Goal: Information Seeking & Learning: Learn about a topic

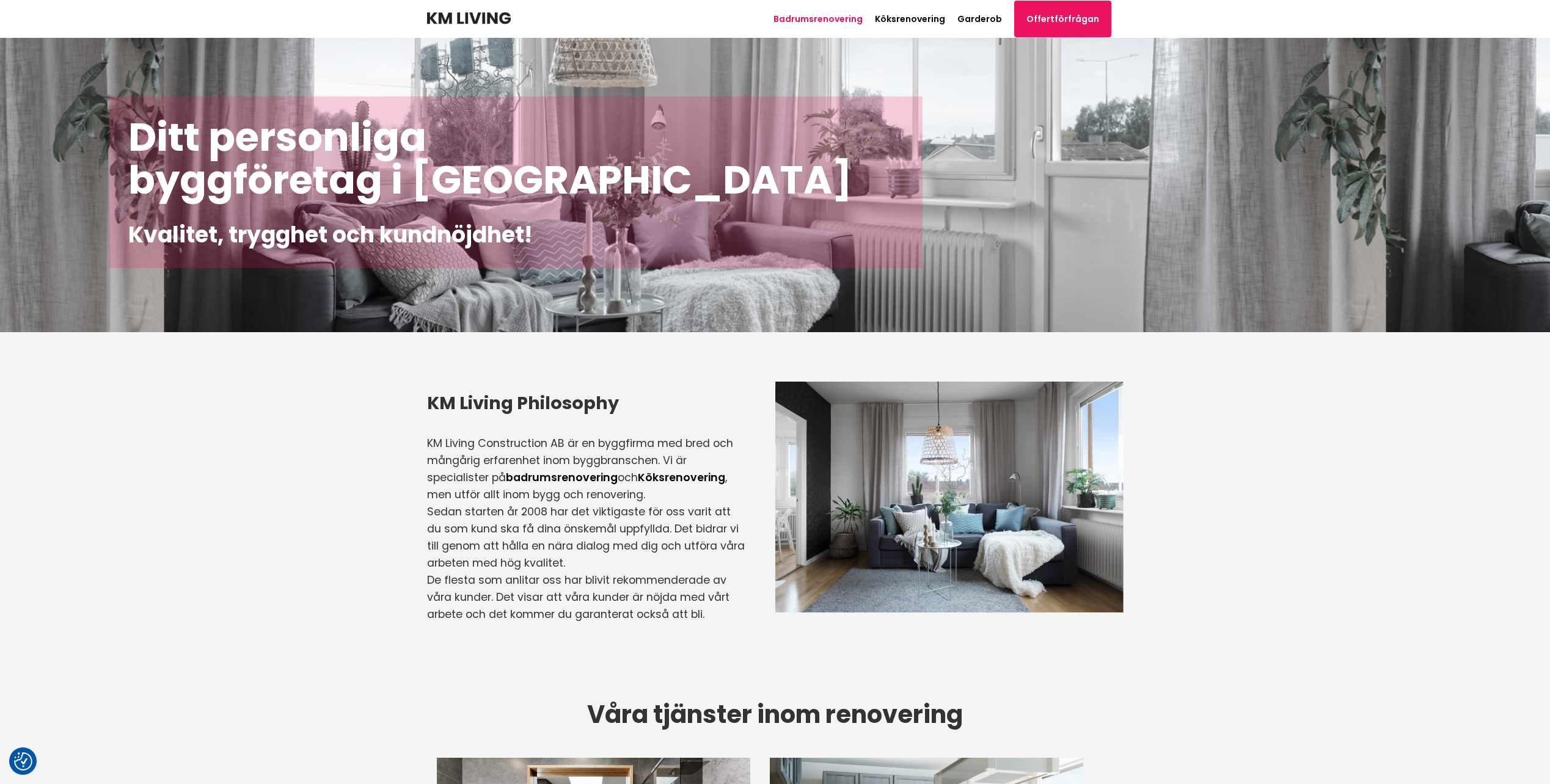
click at [824, 18] on link "Badrumsrenovering" at bounding box center [817, 19] width 89 height 12
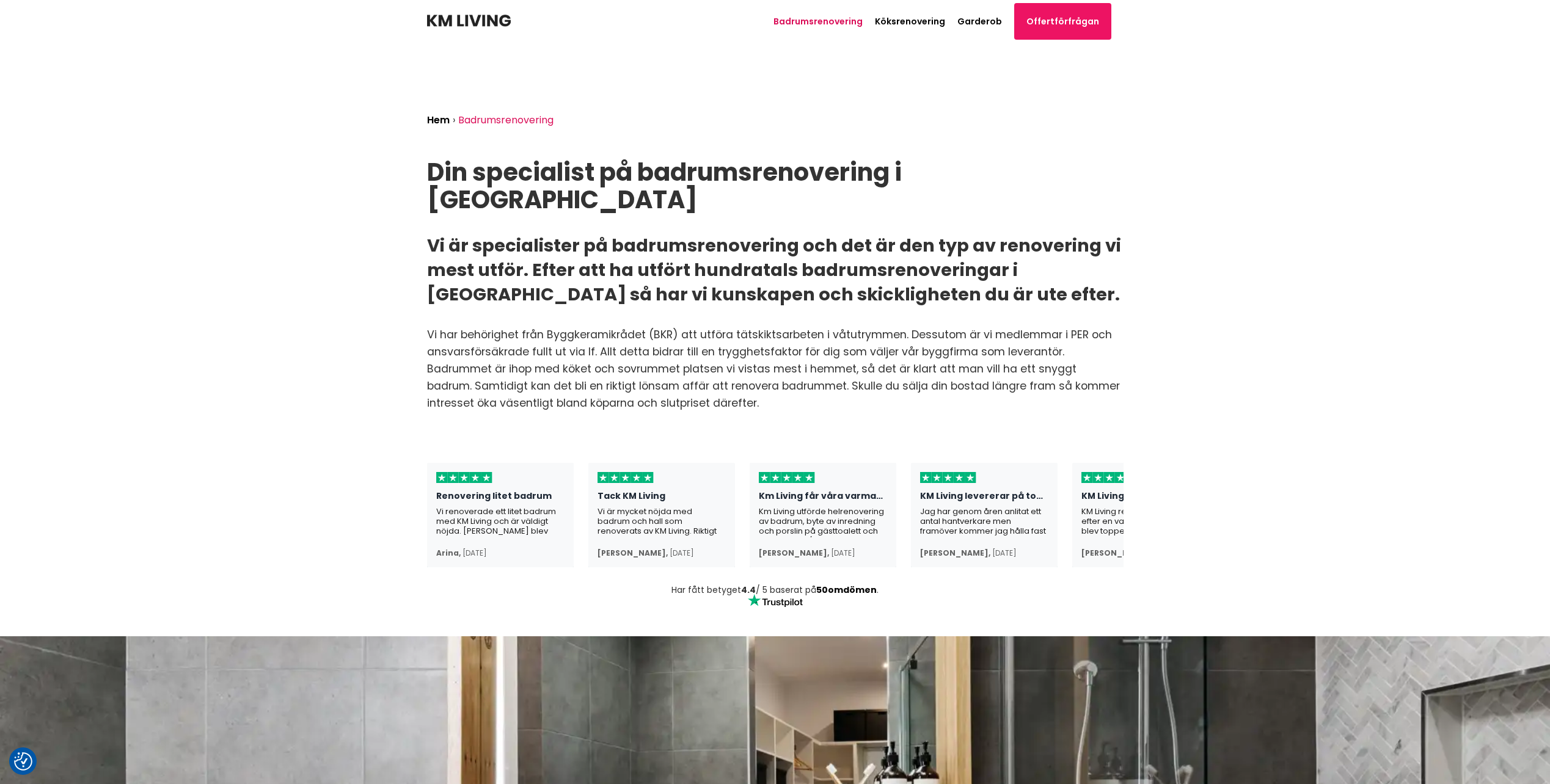
scroll to position [0, 61]
click at [973, 549] on div "[PERSON_NAME] ," at bounding box center [955, 553] width 70 height 9
drag, startPoint x: 974, startPoint y: 525, endPoint x: 923, endPoint y: 525, distance: 51.0
click at [923, 549] on div "[PERSON_NAME] ," at bounding box center [955, 553] width 70 height 9
drag, startPoint x: 923, startPoint y: 525, endPoint x: 934, endPoint y: 526, distance: 11.0
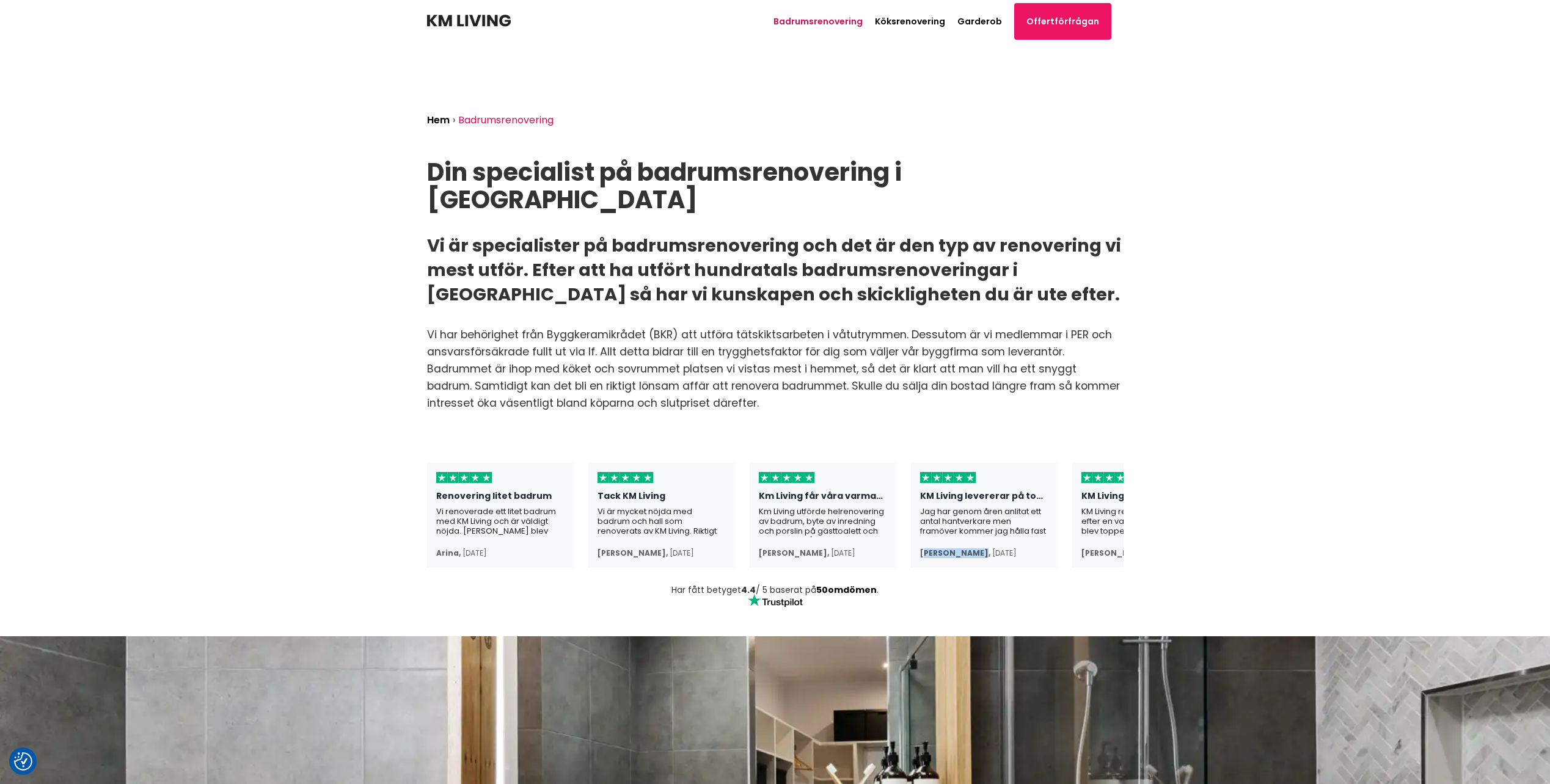
click at [934, 549] on div "[PERSON_NAME] ," at bounding box center [955, 553] width 70 height 9
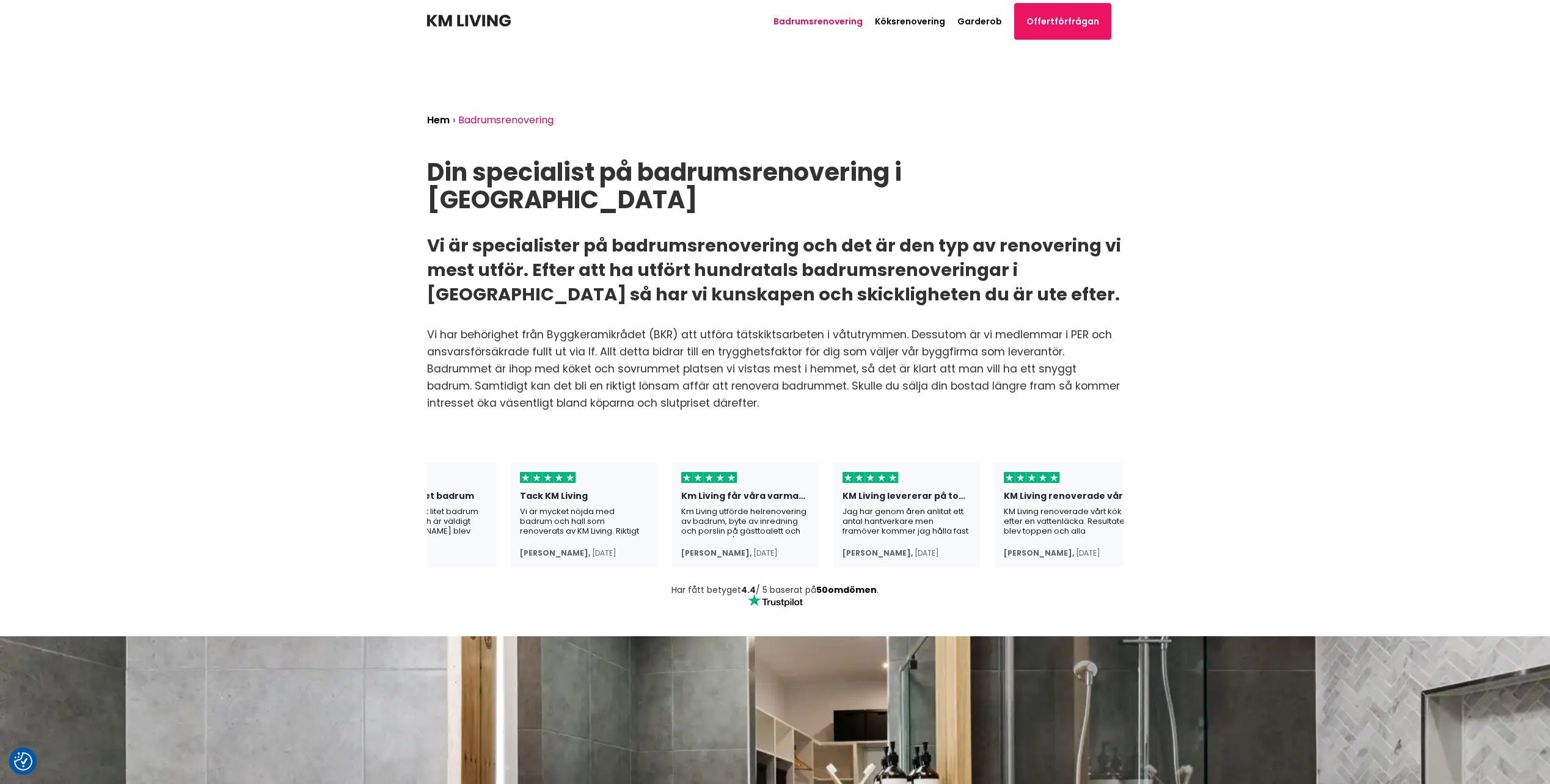
scroll to position [0, 78]
click at [905, 534] on div "KM Living levererar på topp! Jag har genom åren anlitat ett antal hantverkare m…" at bounding box center [906, 515] width 147 height 105
click at [899, 549] on div "[PERSON_NAME] ," at bounding box center [877, 553] width 70 height 9
drag, startPoint x: 895, startPoint y: 527, endPoint x: 846, endPoint y: 526, distance: 49.0
click at [846, 549] on div "[PERSON_NAME] ," at bounding box center [877, 553] width 70 height 9
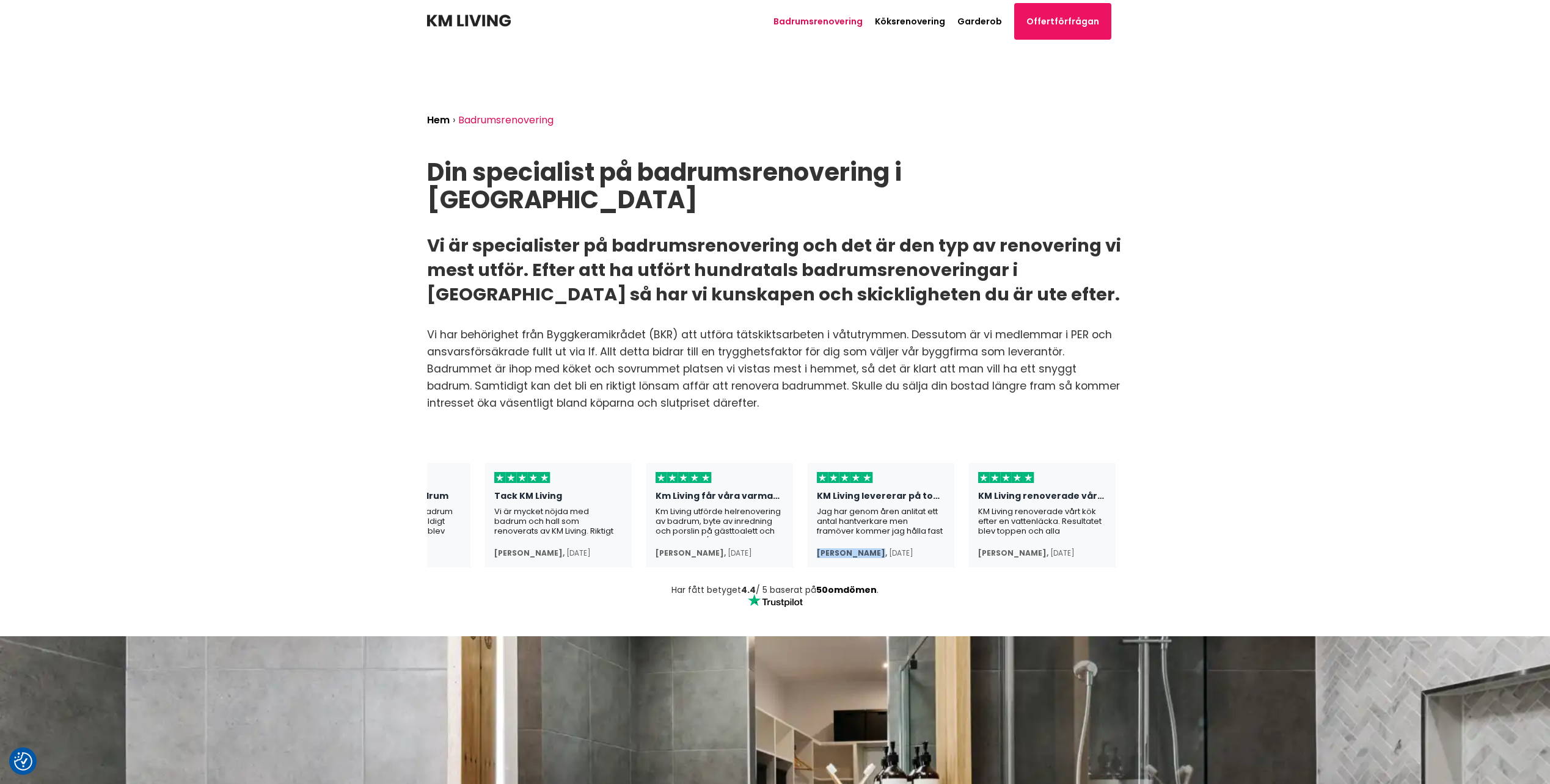
drag, startPoint x: 871, startPoint y: 527, endPoint x: 819, endPoint y: 526, distance: 52.0
click at [819, 549] on div "[PERSON_NAME] ," at bounding box center [852, 553] width 70 height 9
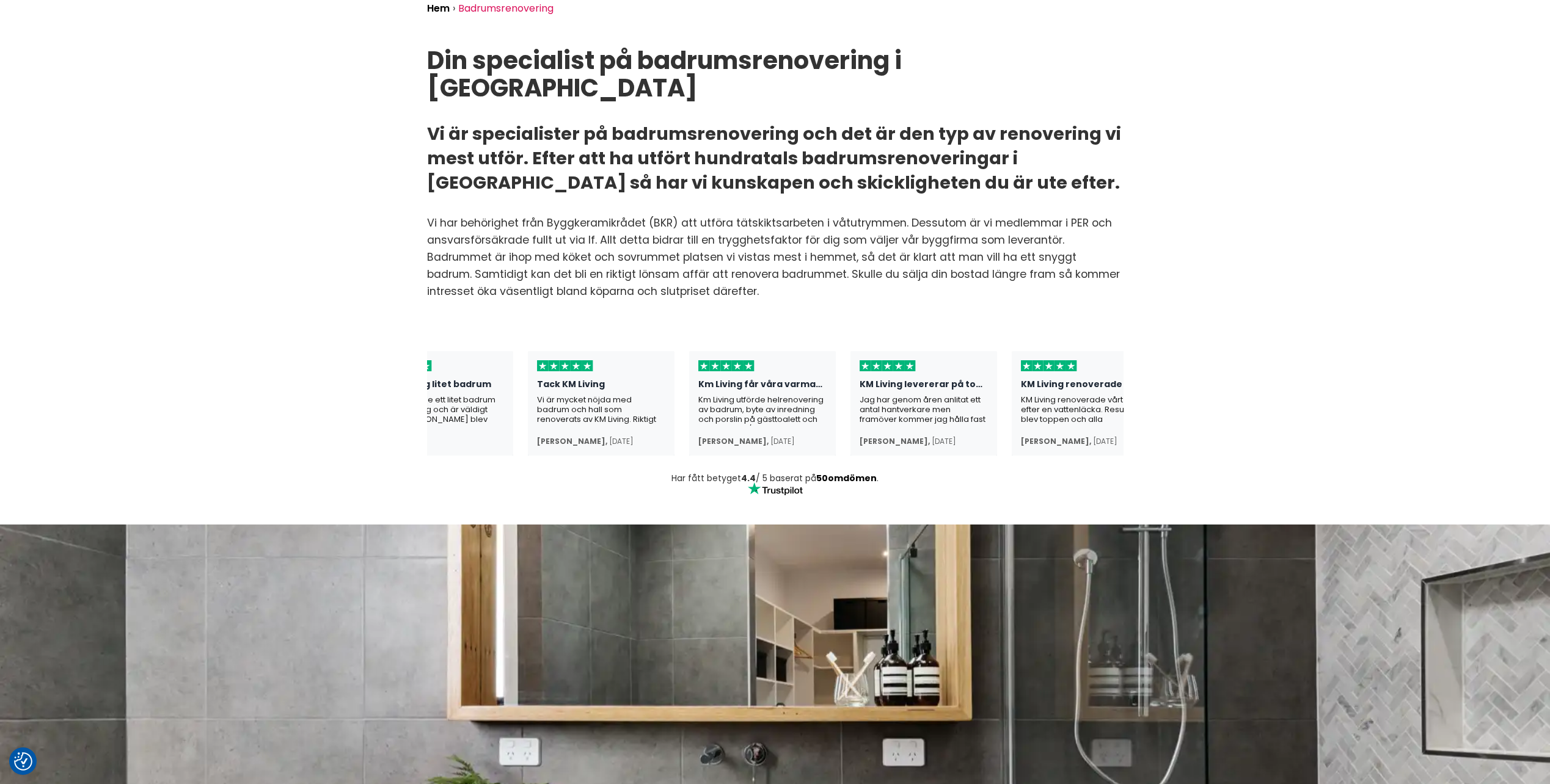
scroll to position [0, 0]
